Goal: Transaction & Acquisition: Purchase product/service

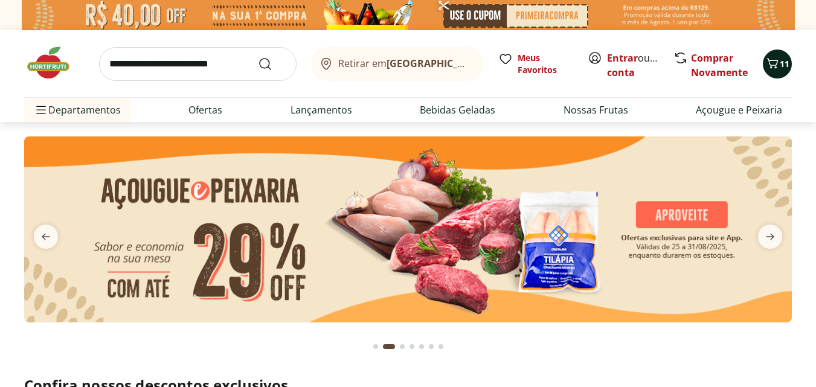
click at [775, 61] on icon "Carrinho" at bounding box center [772, 63] width 14 height 14
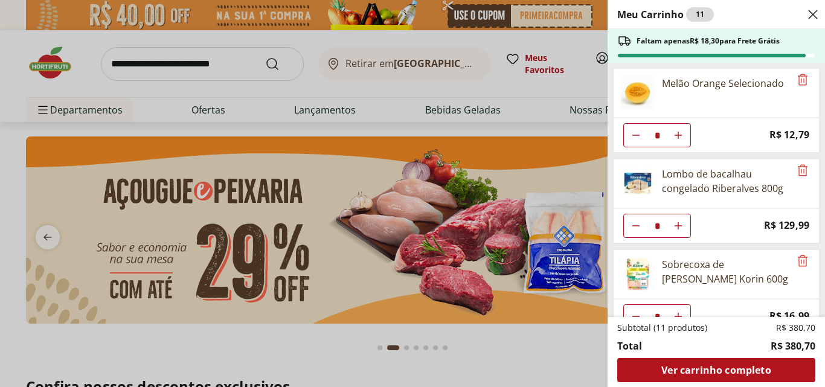
scroll to position [204, 0]
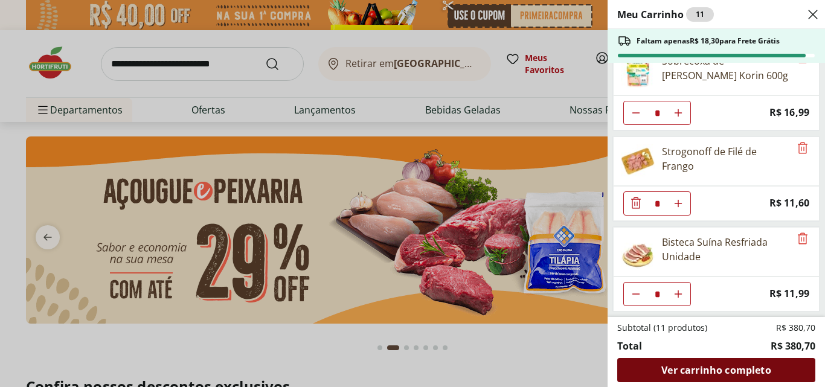
click at [717, 366] on span "Ver carrinho completo" at bounding box center [715, 370] width 109 height 10
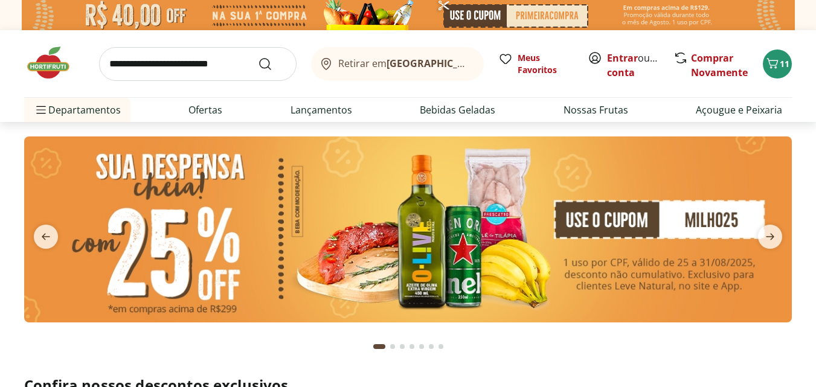
click at [212, 65] on input "search" at bounding box center [197, 64] width 197 height 34
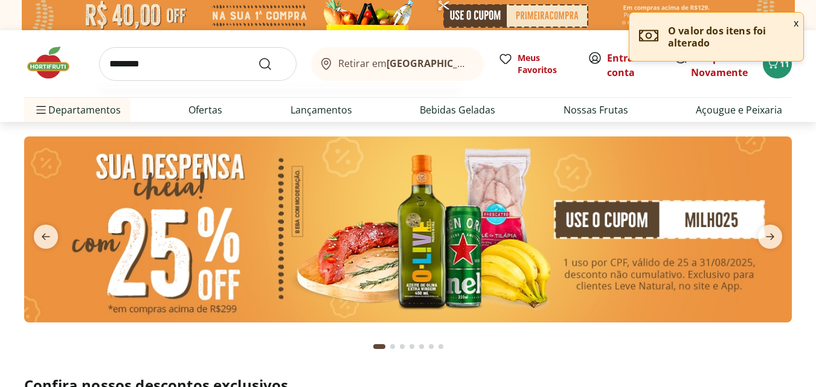
type input "********"
click at [258, 57] on button "Submit Search" at bounding box center [272, 64] width 29 height 14
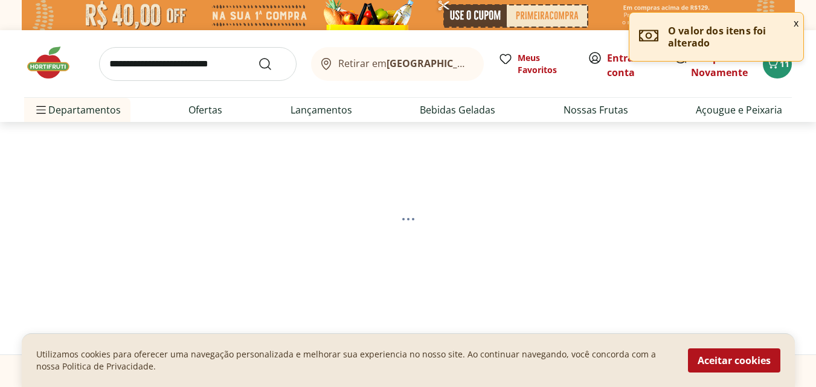
select select "**********"
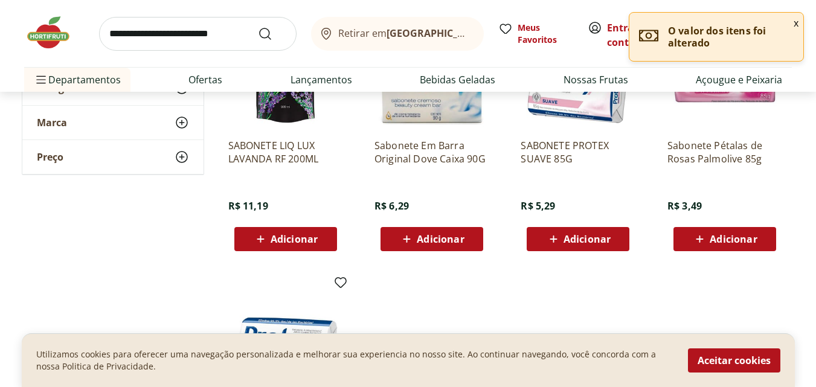
scroll to position [242, 0]
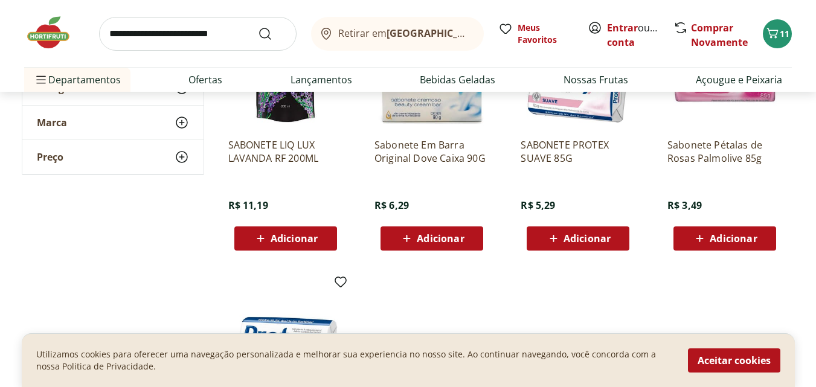
click at [286, 241] on span "Adicionar" at bounding box center [294, 239] width 47 height 10
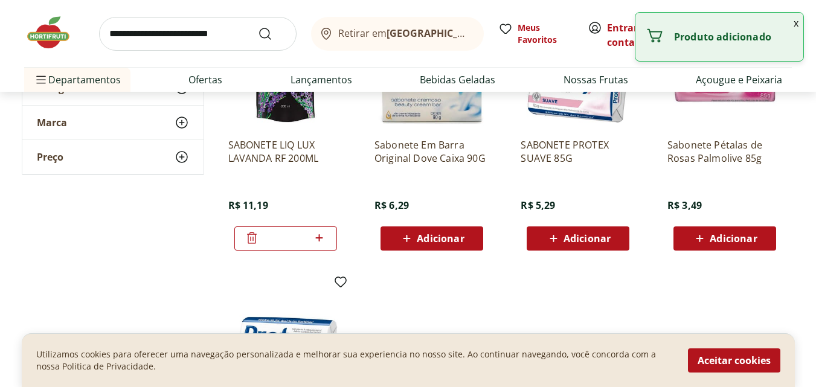
click at [438, 250] on button "Adicionar" at bounding box center [431, 238] width 103 height 24
click at [555, 245] on icon at bounding box center [553, 238] width 15 height 14
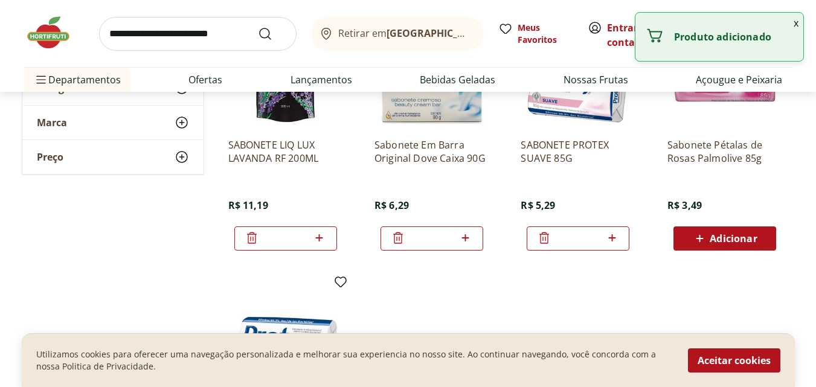
click at [729, 234] on span "Adicionar" at bounding box center [733, 239] width 47 height 10
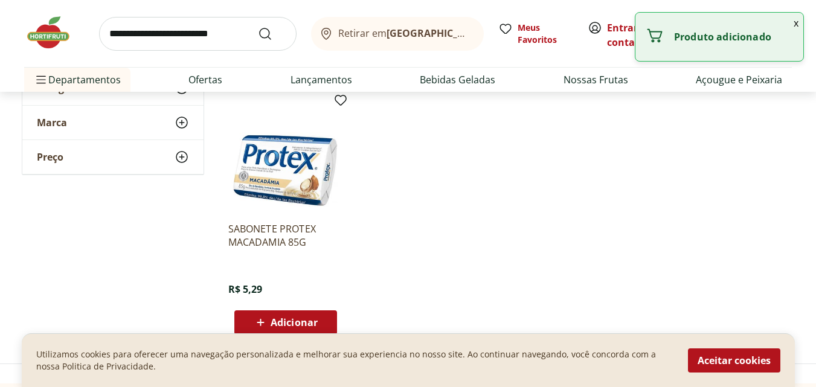
scroll to position [543, 0]
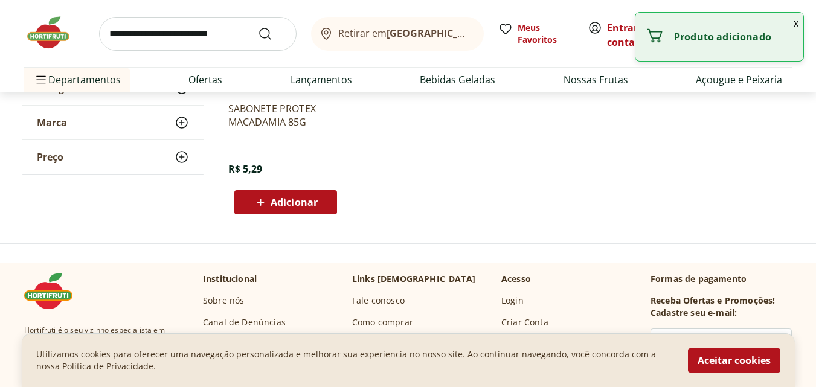
click at [297, 202] on span "Adicionar" at bounding box center [294, 202] width 47 height 10
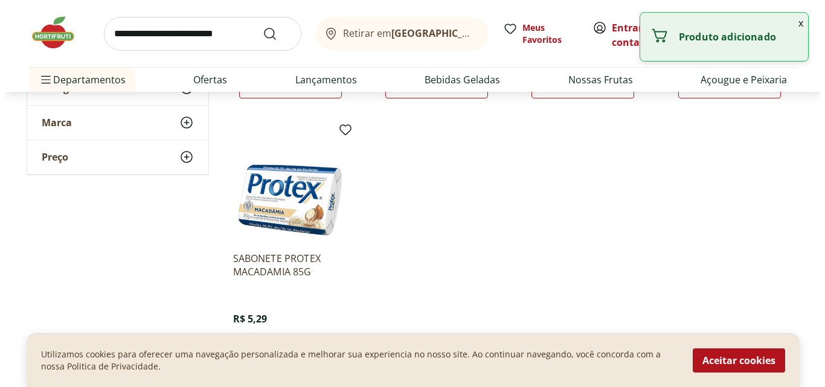
scroll to position [362, 0]
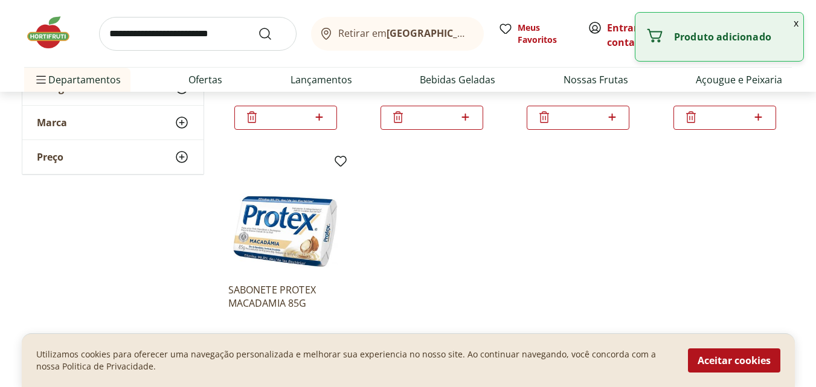
click at [800, 19] on button "x" at bounding box center [796, 23] width 14 height 21
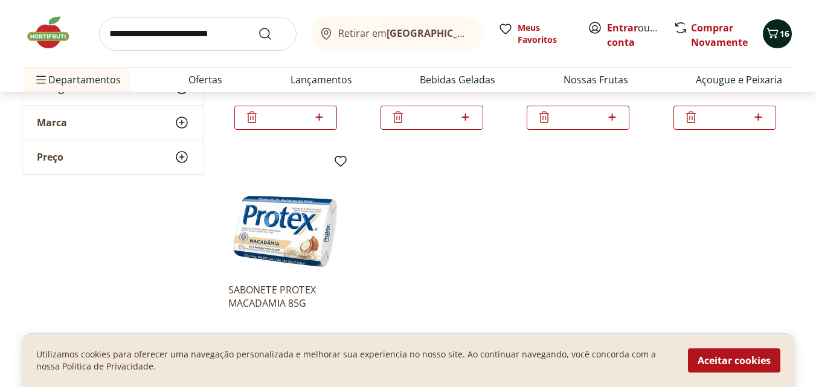
click at [788, 30] on span "16" at bounding box center [785, 33] width 10 height 11
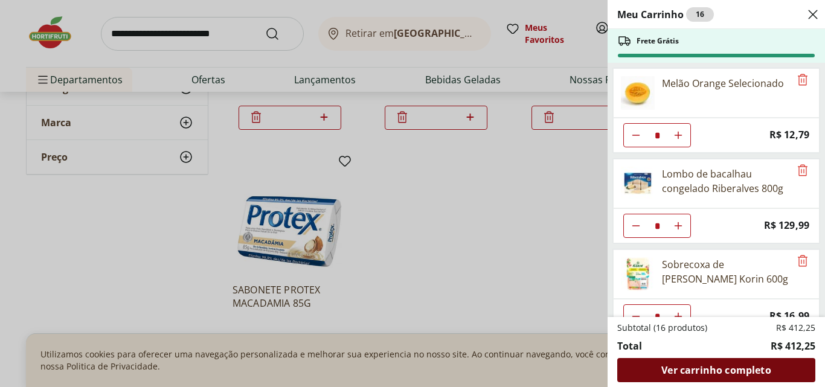
click at [711, 368] on span "Ver carrinho completo" at bounding box center [715, 370] width 109 height 10
